Goal: Task Accomplishment & Management: Use online tool/utility

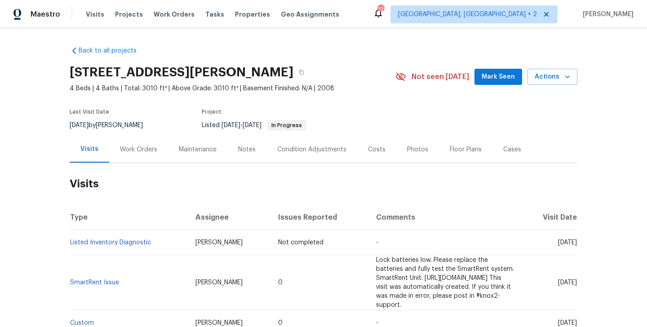
click at [153, 146] on div "Work Orders" at bounding box center [138, 149] width 37 height 9
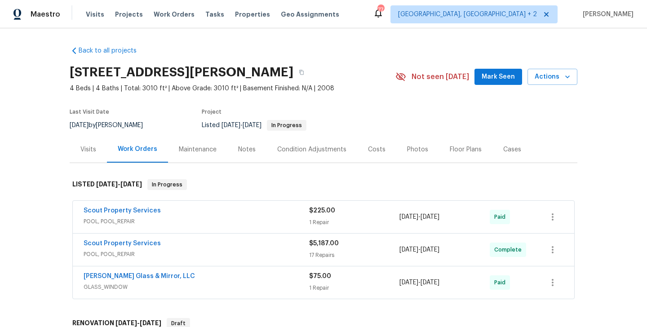
scroll to position [389, 0]
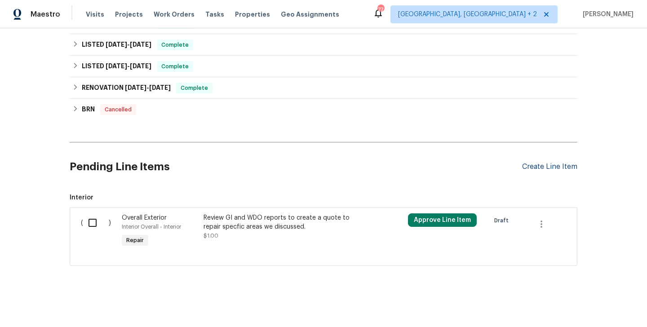
click at [540, 163] on div "Create Line Item" at bounding box center [549, 167] width 55 height 9
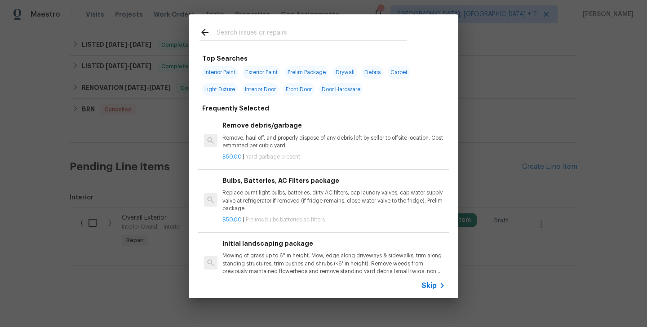
click at [235, 43] on div at bounding box center [303, 31] width 229 height 35
click at [433, 283] on span "Skip" at bounding box center [428, 285] width 15 height 9
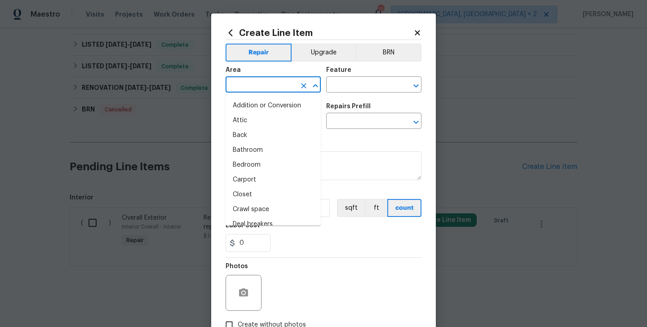
click at [241, 79] on input "text" at bounding box center [261, 86] width 70 height 14
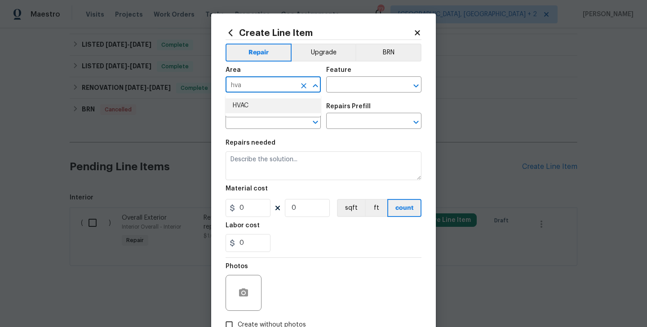
click at [245, 100] on li "HVAC" at bounding box center [273, 105] width 95 height 15
type input "HVAC"
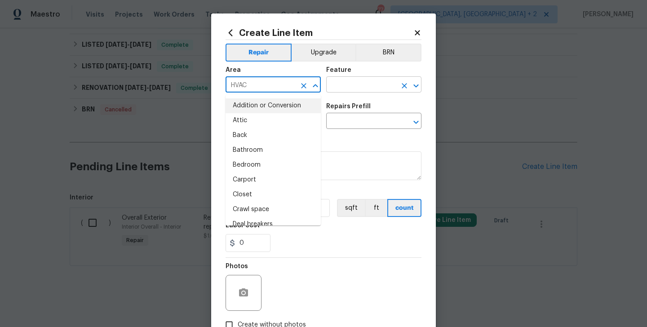
click at [354, 82] on input "text" at bounding box center [361, 86] width 70 height 14
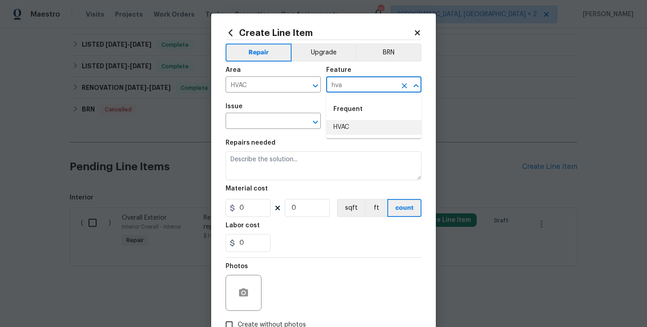
click at [358, 128] on li "HVAC" at bounding box center [373, 127] width 95 height 15
type input "HVAC"
click at [239, 128] on input "text" at bounding box center [261, 122] width 70 height 14
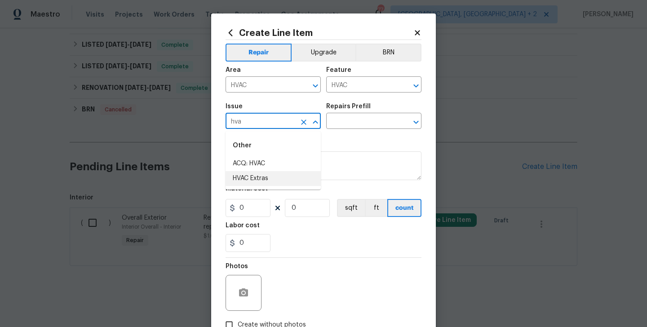
click at [251, 178] on li "HVAC Extras" at bounding box center [273, 178] width 95 height 15
type input "HVAC Extras"
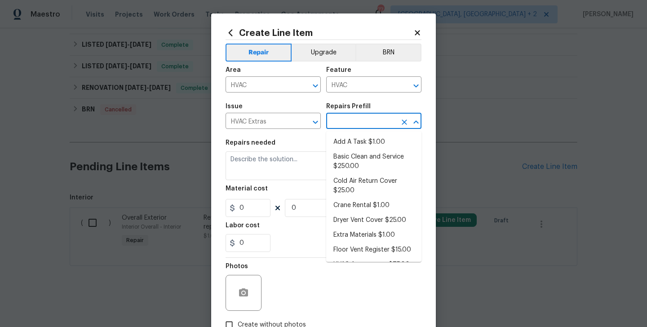
click at [361, 126] on input "text" at bounding box center [361, 122] width 70 height 14
click at [362, 134] on ul "Add A Task $1.00 Basic Clean and Service $250.00 Cold Air Return Cover $25.00 C…" at bounding box center [373, 196] width 95 height 131
click at [351, 142] on li "Add A Task $1.00" at bounding box center [373, 142] width 95 height 15
type input "Add A Task $1.00"
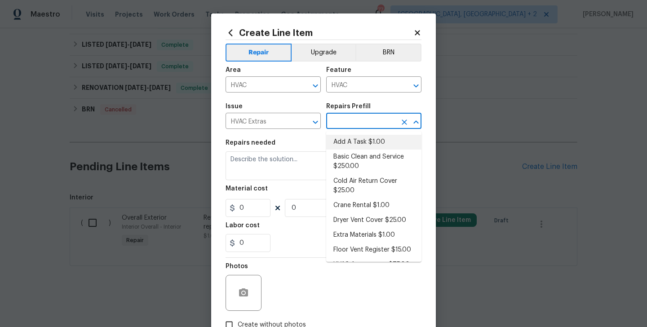
type textarea "HPM to detail"
type input "1"
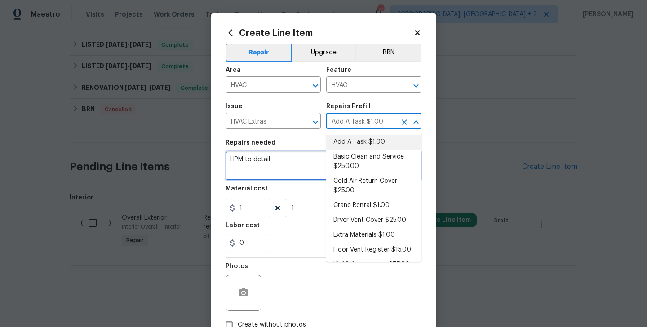
click at [269, 170] on textarea "HPM to detail" at bounding box center [324, 165] width 196 height 29
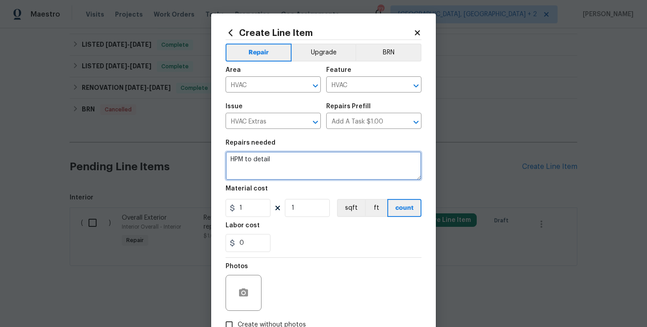
click at [269, 170] on textarea "HPM to detail" at bounding box center [324, 165] width 196 height 29
paste textarea "Rework: Received feedback that the HVAC system is making a loud screeching nois…"
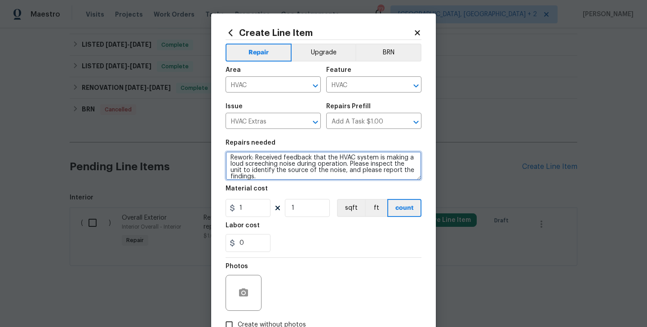
scroll to position [60, 0]
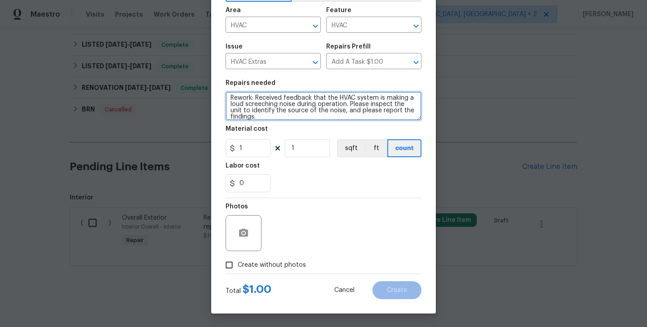
type textarea "Rework: Received feedback that the HVAC system is making a loud screeching nois…"
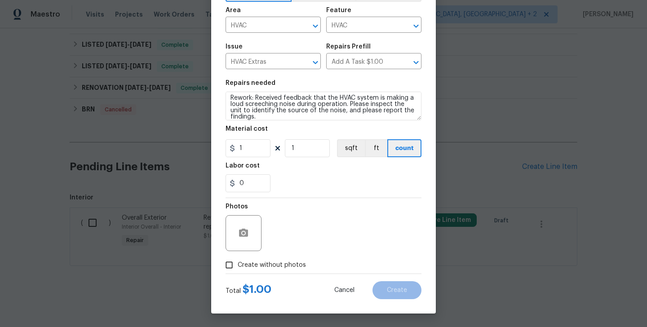
click at [269, 261] on span "Create without photos" at bounding box center [272, 265] width 68 height 9
click at [238, 261] on input "Create without photos" at bounding box center [229, 265] width 17 height 17
checkbox input "true"
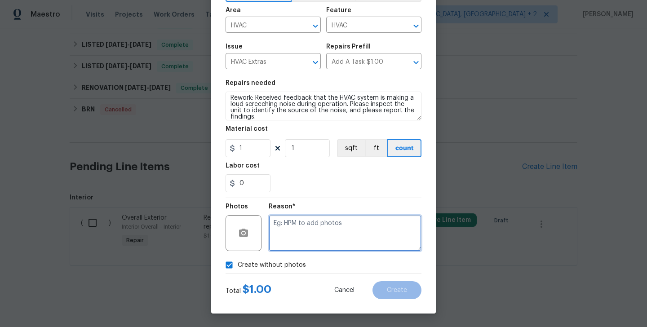
click at [311, 236] on textarea at bounding box center [345, 233] width 153 height 36
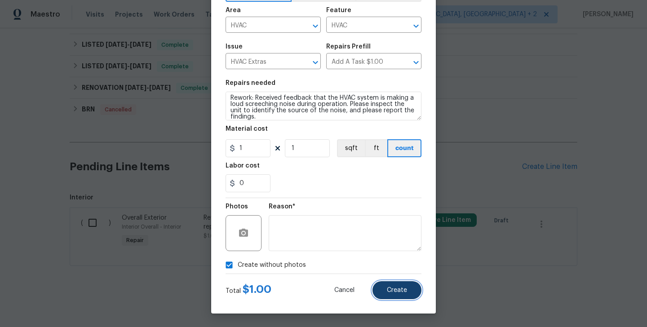
click at [394, 295] on button "Create" at bounding box center [396, 290] width 49 height 18
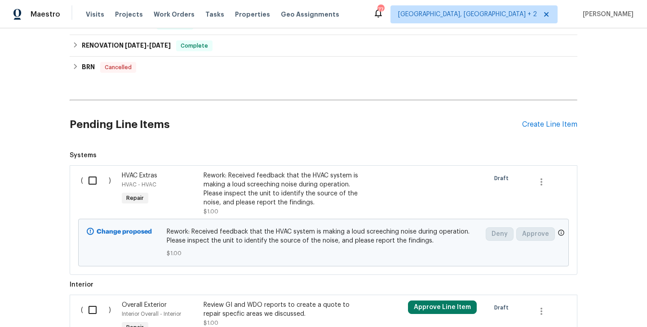
scroll to position [302, 0]
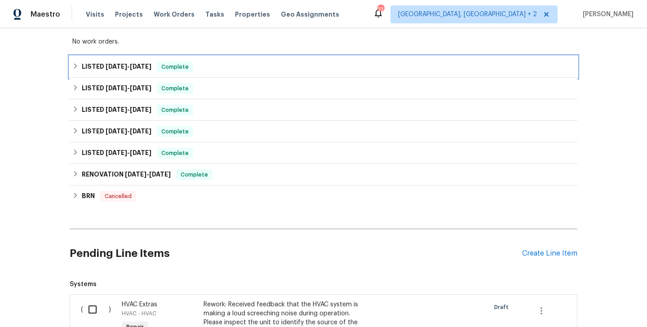
click at [176, 60] on div "LISTED [DATE] - [DATE] Complete" at bounding box center [324, 67] width 508 height 22
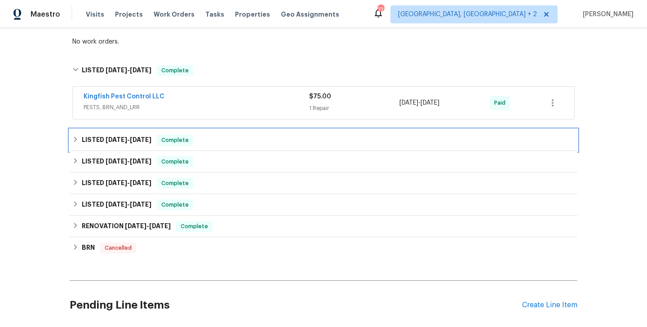
click at [164, 131] on div "LISTED [DATE] - [DATE] Complete" at bounding box center [324, 140] width 508 height 22
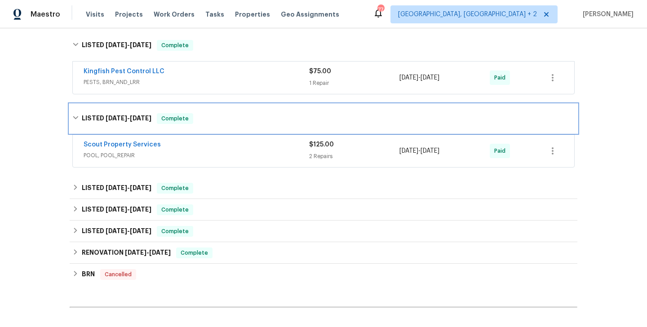
scroll to position [342, 0]
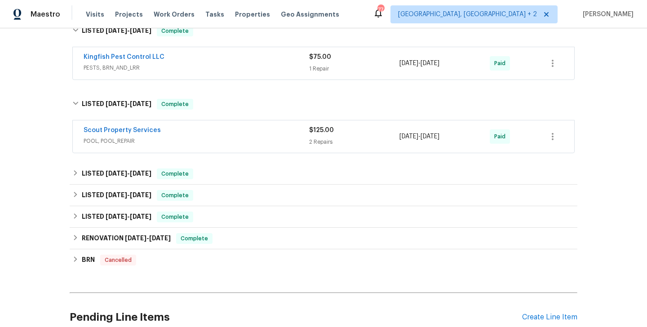
click at [183, 137] on span "POOL, POOL_REPAIR" at bounding box center [197, 141] width 226 height 9
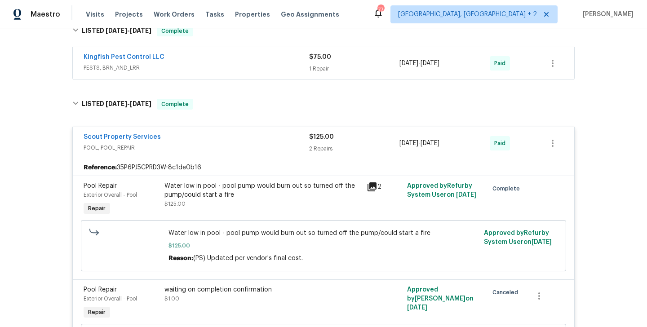
click at [182, 135] on div "Scout Property Services" at bounding box center [197, 138] width 226 height 11
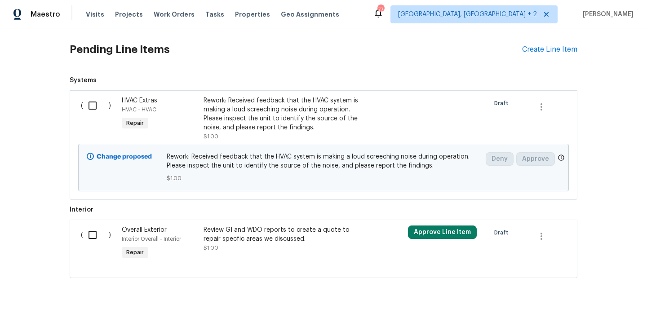
scroll to position [622, 0]
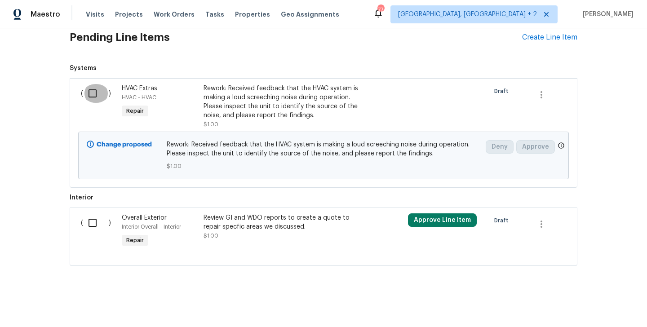
click at [91, 96] on input "checkbox" at bounding box center [96, 93] width 26 height 19
checkbox input "true"
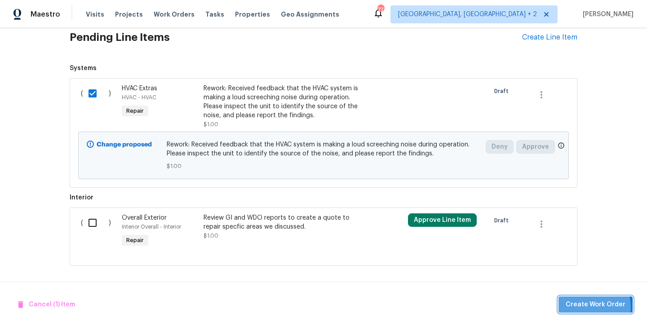
click at [585, 307] on span "Create Work Order" at bounding box center [596, 304] width 60 height 11
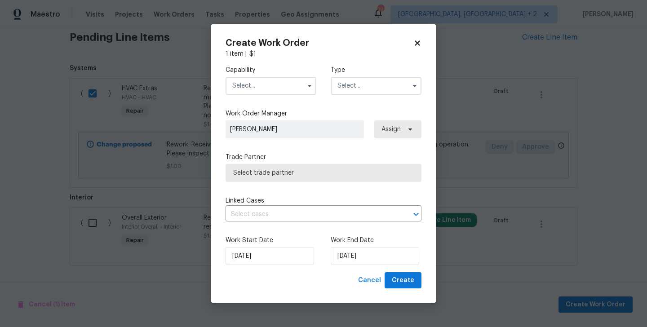
click at [255, 83] on input "text" at bounding box center [271, 86] width 91 height 18
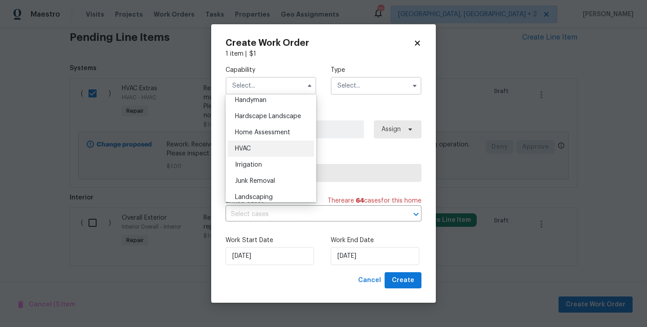
scroll to position [499, 0]
click at [265, 150] on div "HVAC" at bounding box center [271, 148] width 86 height 16
type input "HVAC"
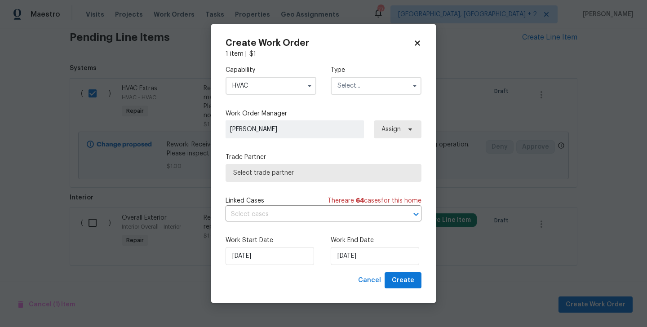
click at [354, 83] on input "text" at bounding box center [376, 86] width 91 height 18
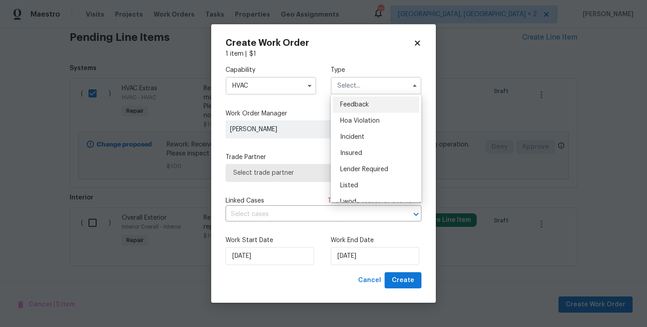
click at [354, 102] on span "Feedback" at bounding box center [354, 105] width 29 height 6
type input "Feedback"
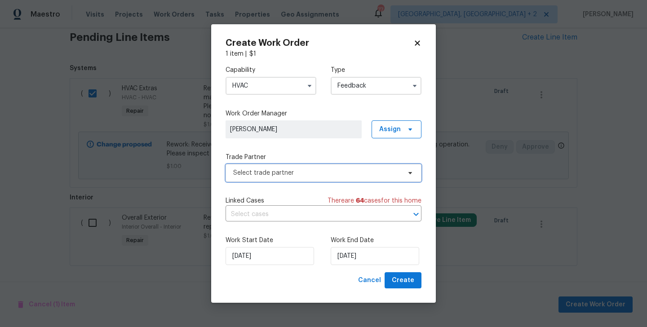
click at [272, 179] on span "Select trade partner" at bounding box center [324, 173] width 196 height 18
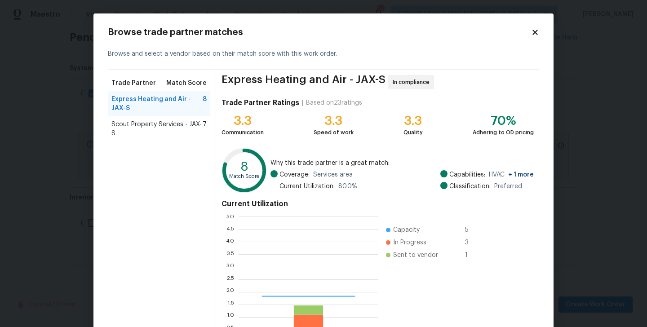
scroll to position [126, 140]
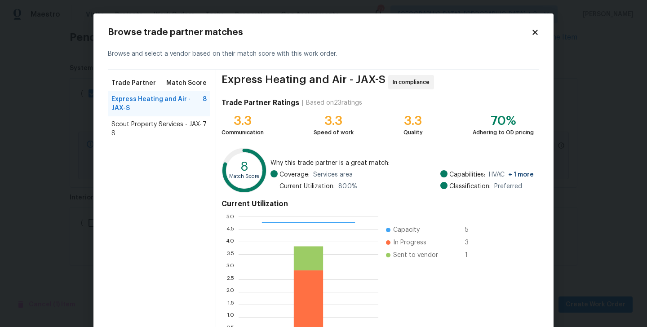
click at [133, 117] on div "Scout Property Services - JAX-S 7" at bounding box center [159, 128] width 102 height 25
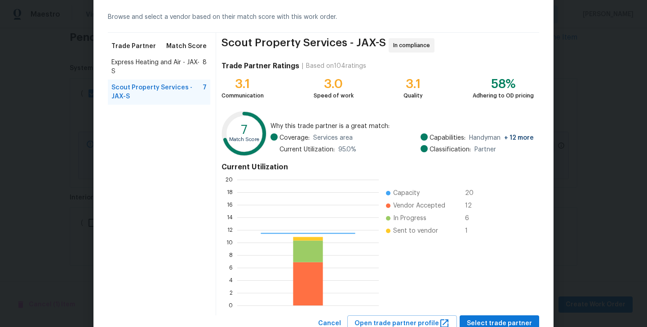
scroll to position [69, 0]
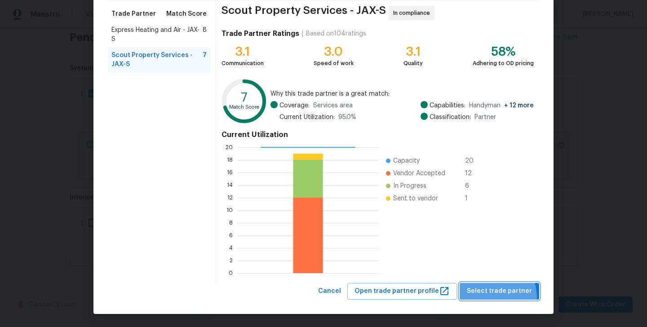
click at [487, 298] on button "Select trade partner" at bounding box center [500, 291] width 80 height 17
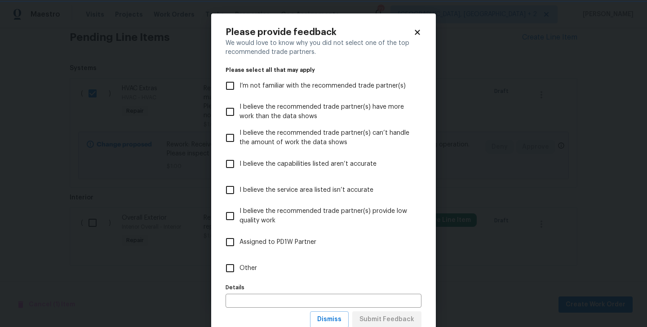
scroll to position [0, 0]
click at [231, 277] on input "Other" at bounding box center [230, 268] width 19 height 19
checkbox input "true"
click at [370, 316] on span "Submit Feedback" at bounding box center [386, 319] width 55 height 11
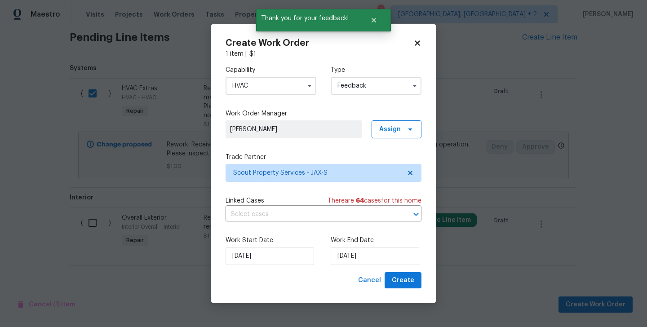
click at [372, 267] on div "Work Start Date [DATE] Work End Date [DATE]" at bounding box center [324, 251] width 196 height 44
click at [367, 261] on input "[DATE]" at bounding box center [375, 256] width 89 height 18
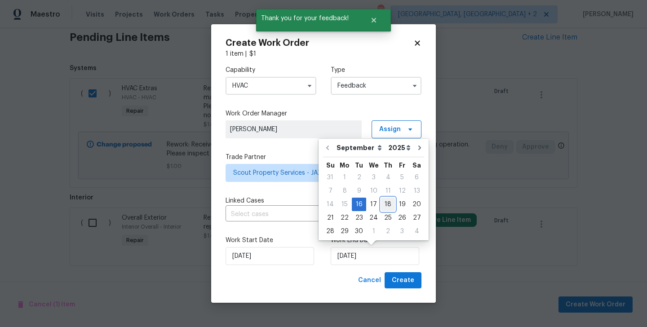
click at [384, 208] on div "18" at bounding box center [388, 204] width 14 height 13
type input "[DATE]"
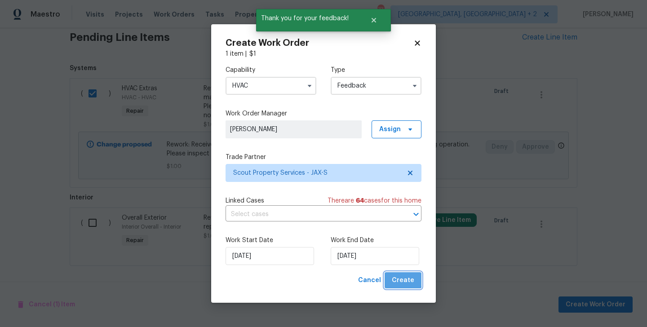
click at [401, 274] on button "Create" at bounding box center [403, 280] width 37 height 17
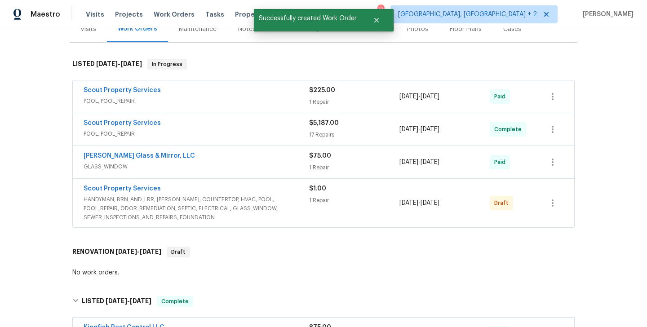
scroll to position [122, 0]
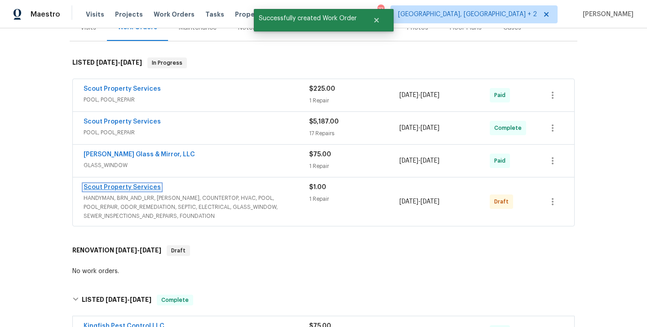
click at [140, 188] on link "Scout Property Services" at bounding box center [122, 187] width 77 height 6
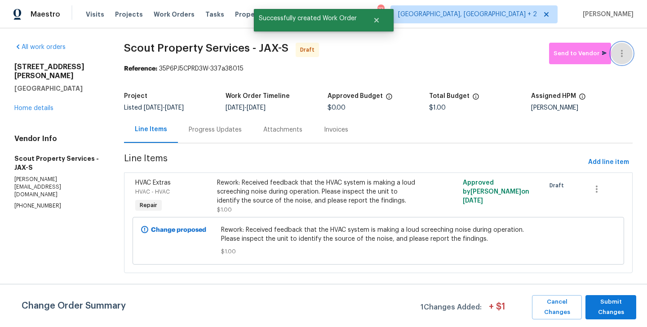
click at [624, 48] on icon "button" at bounding box center [621, 53] width 11 height 11
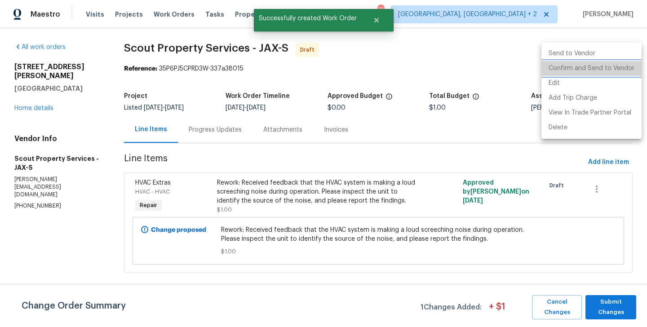
click at [624, 63] on li "Confirm and Send to Vendor" at bounding box center [591, 68] width 100 height 15
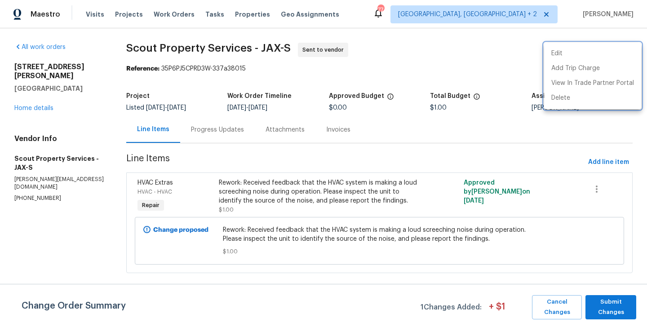
click at [614, 302] on div at bounding box center [323, 163] width 647 height 327
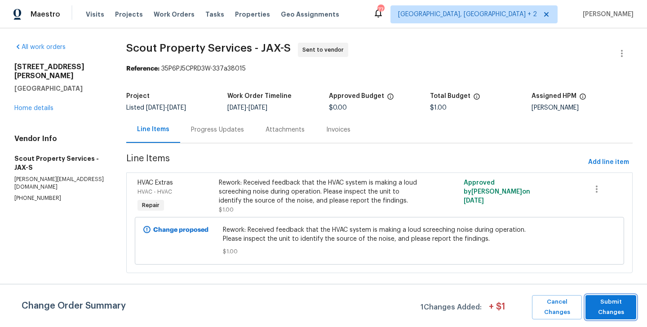
click at [614, 302] on span "Submit Changes" at bounding box center [611, 307] width 42 height 21
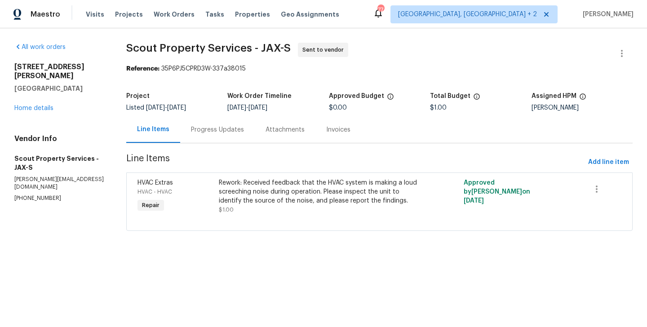
click at [240, 139] on div "Progress Updates" at bounding box center [217, 129] width 75 height 27
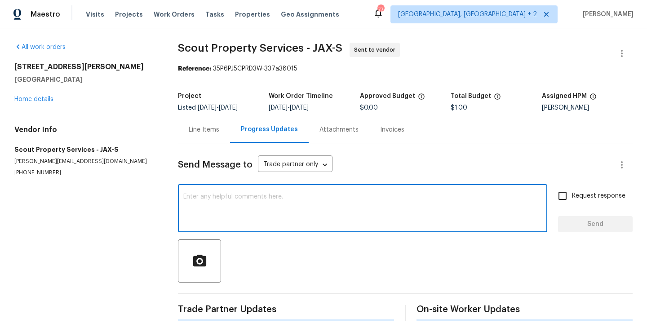
click at [272, 210] on textarea at bounding box center [362, 209] width 359 height 31
paste textarea "Hi this is Blessida with Opendoor. I’m confirming you received the WO for the p…"
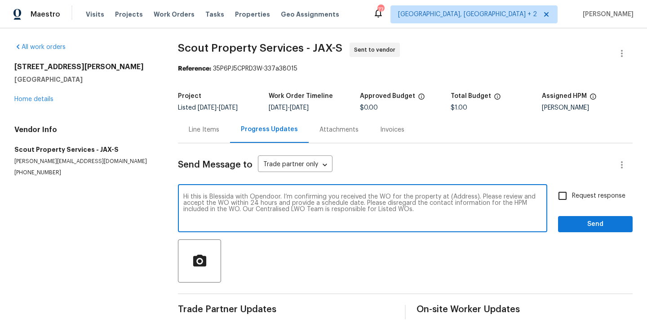
click at [460, 195] on textarea "Hi this is Blessida with Opendoor. I’m confirming you received the WO for the p…" at bounding box center [362, 209] width 359 height 31
paste textarea "[STREET_ADDRESS][PERSON_NAME]"
type textarea "Hi this is Blessida with Opendoor. I’m confirming you received the WO for the p…"
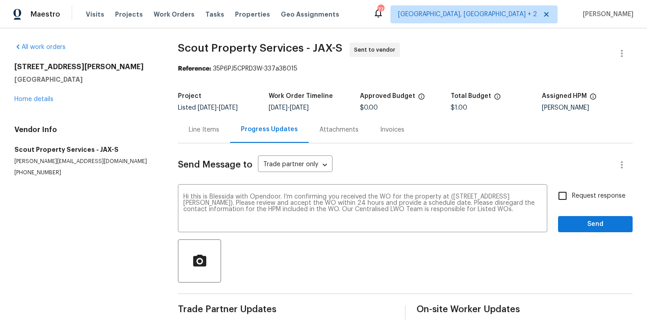
click at [578, 186] on label "Request response" at bounding box center [589, 195] width 72 height 19
click at [572, 186] on input "Request response" at bounding box center [562, 195] width 19 height 19
checkbox input "true"
click at [580, 213] on div "Request response Send" at bounding box center [595, 209] width 75 height 46
click at [576, 220] on span "Send" at bounding box center [595, 224] width 60 height 11
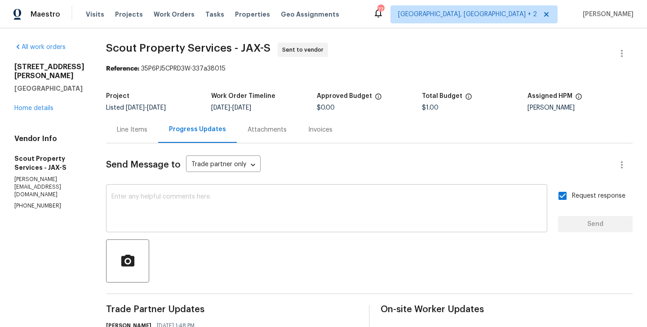
scroll to position [78, 0]
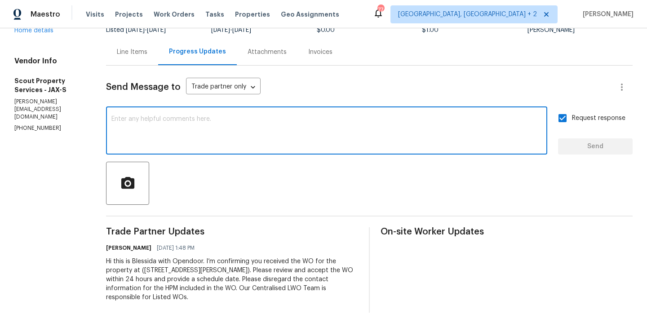
click at [198, 129] on textarea at bounding box center [326, 131] width 430 height 31
paste textarea "All Work Orders must include before-photos (both close-up and wide-angle) and a…"
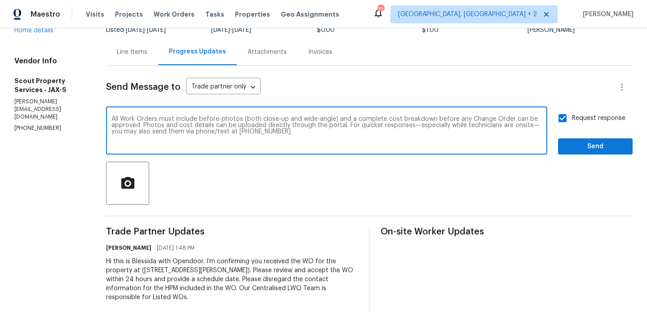
type textarea "All Work Orders must include before-photos (both close-up and wide-angle) and a…"
click at [602, 141] on span "Send" at bounding box center [595, 146] width 60 height 11
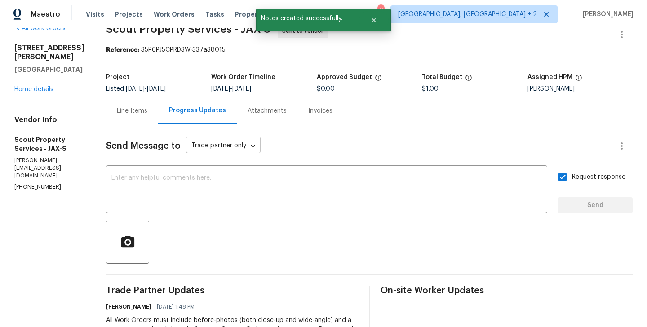
scroll to position [0, 0]
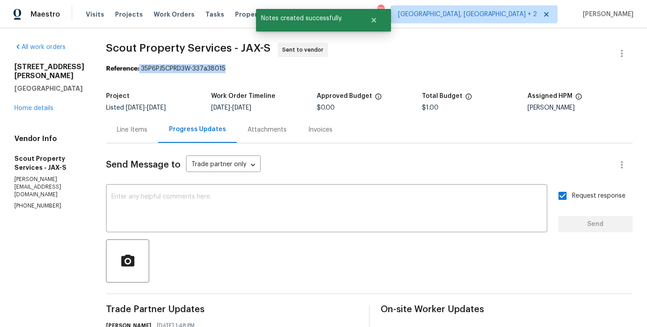
drag, startPoint x: 135, startPoint y: 69, endPoint x: 236, endPoint y: 69, distance: 101.5
click at [236, 69] on div "Reference: 35P6PJ5CPRD3W-337a38015" at bounding box center [369, 68] width 527 height 9
copy div "35P6PJ5CPRD3W-337a38015"
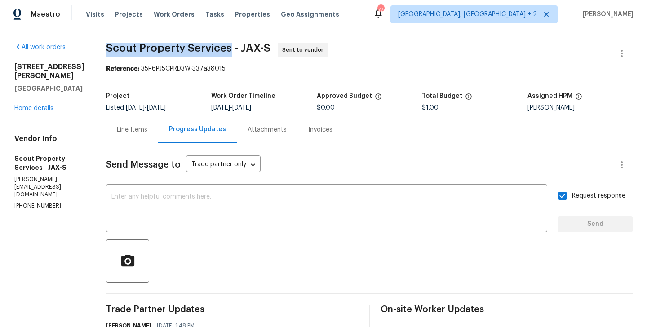
drag, startPoint x: 101, startPoint y: 47, endPoint x: 226, endPoint y: 51, distance: 124.9
click at [226, 51] on span "Scout Property Services - JAX-S" at bounding box center [188, 48] width 164 height 11
copy span "Scout Property Services"
click at [38, 111] on link "Home details" at bounding box center [33, 108] width 39 height 6
